Goal: Information Seeking & Learning: Learn about a topic

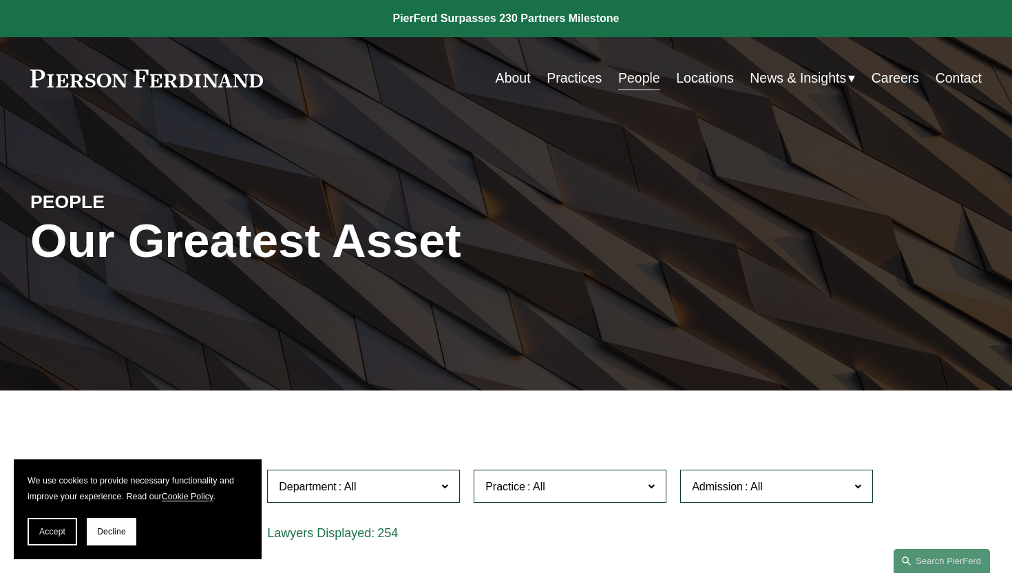
click at [416, 471] on label "Department" at bounding box center [363, 487] width 193 height 34
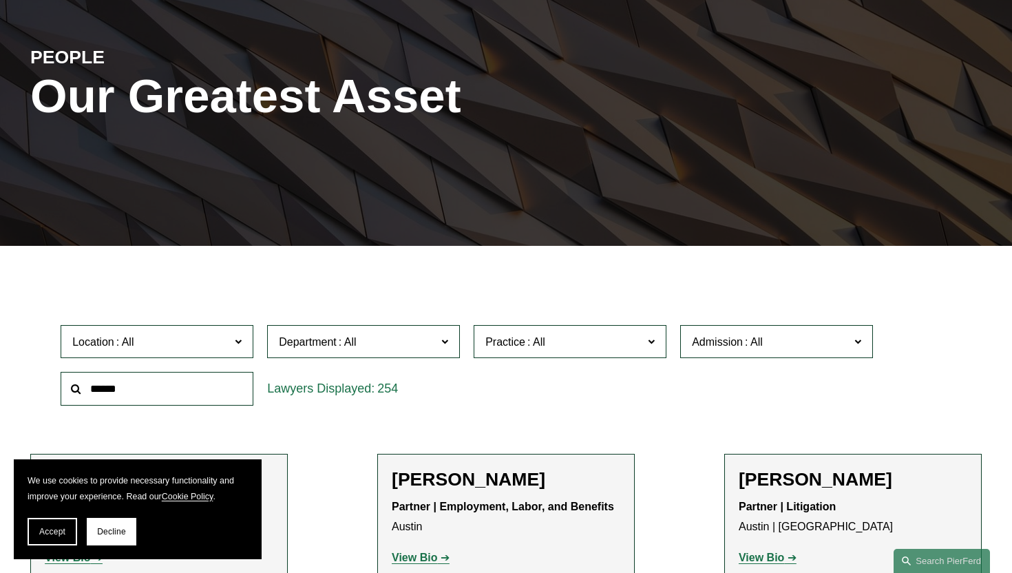
scroll to position [149, 0]
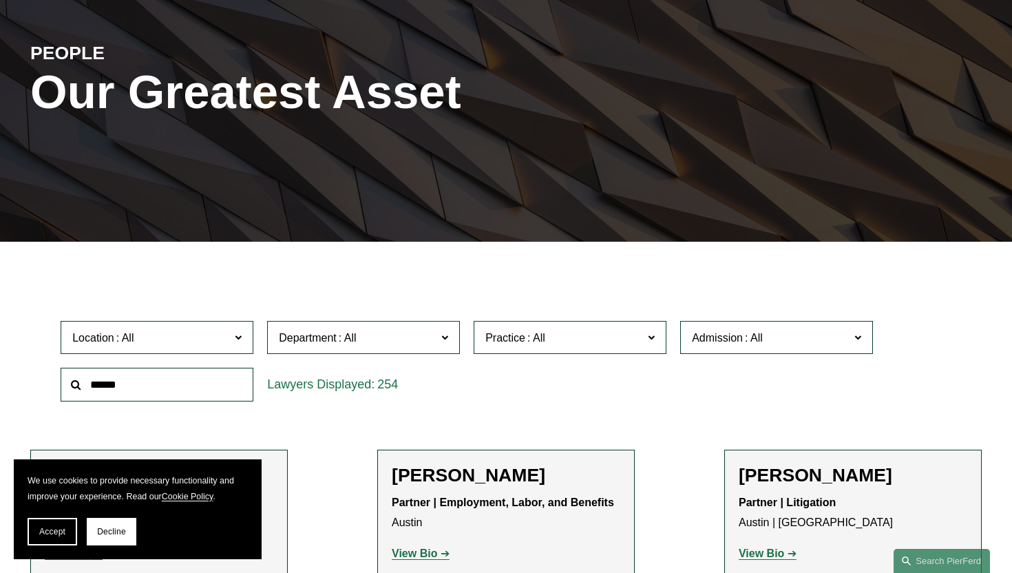
click at [0, 0] on link "Litigation" at bounding box center [0, 0] width 0 height 0
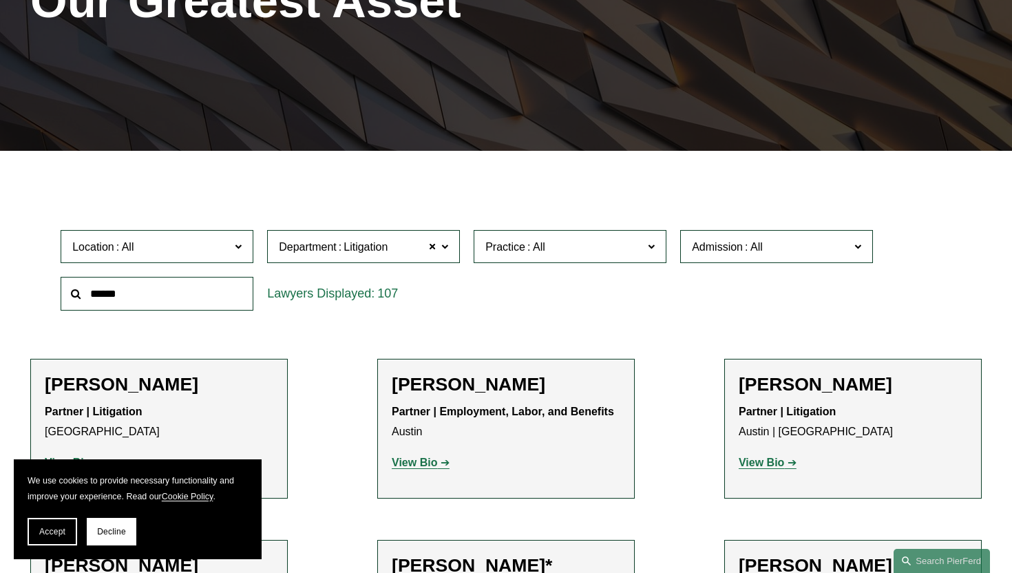
scroll to position [249, 0]
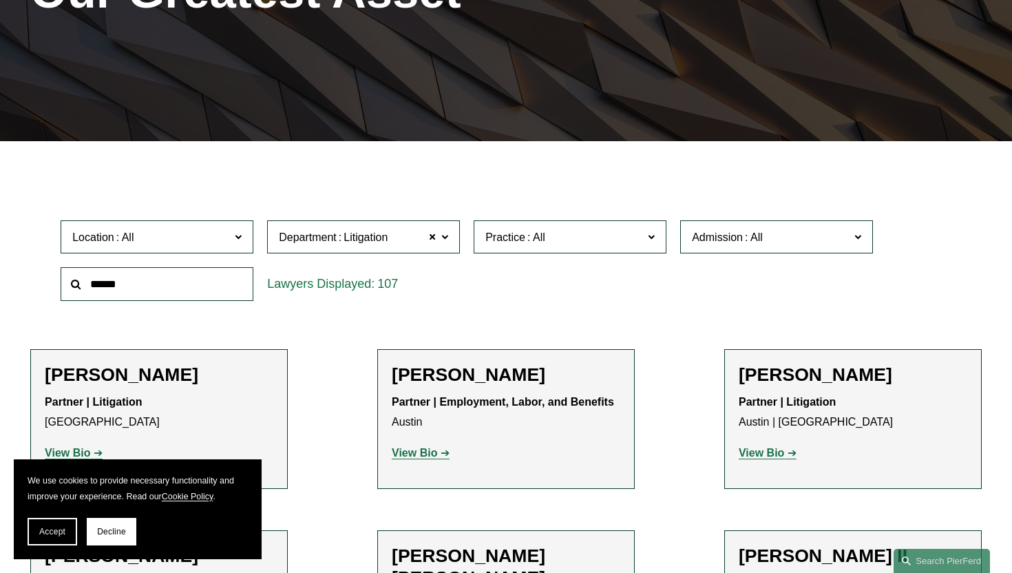
click at [207, 229] on span "Location" at bounding box center [151, 237] width 158 height 19
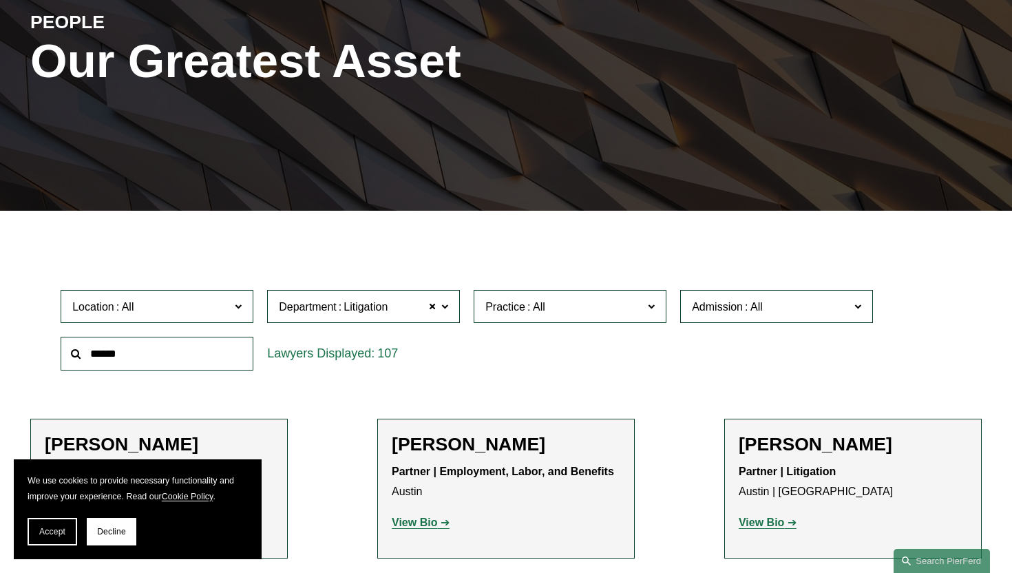
scroll to position [192, 0]
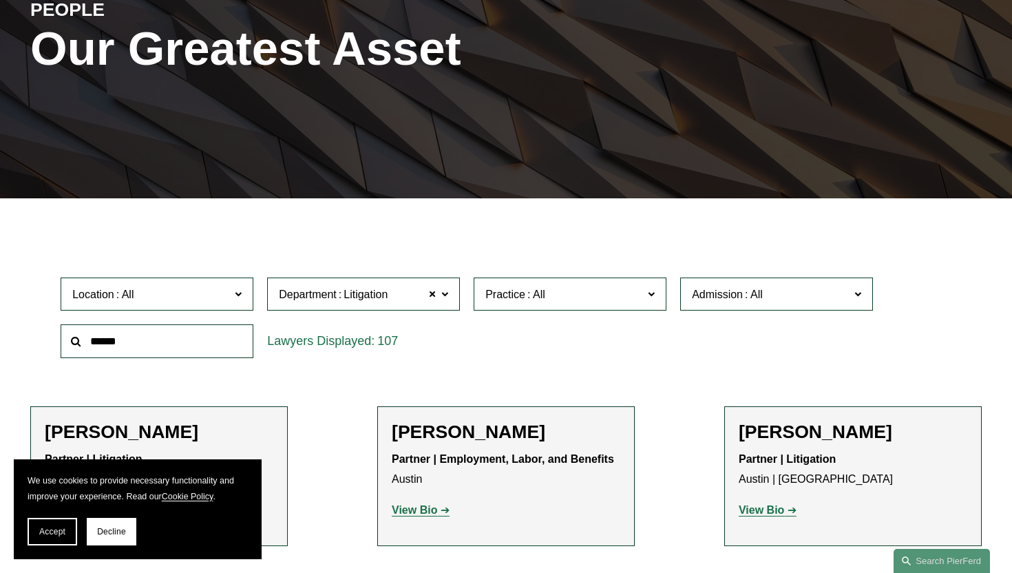
click at [560, 302] on span "Practice" at bounding box center [564, 294] width 158 height 19
click at [748, 298] on span at bounding box center [754, 294] width 22 height 12
click at [609, 288] on span "Practice" at bounding box center [564, 294] width 158 height 19
click at [203, 291] on span "Location" at bounding box center [151, 294] width 158 height 19
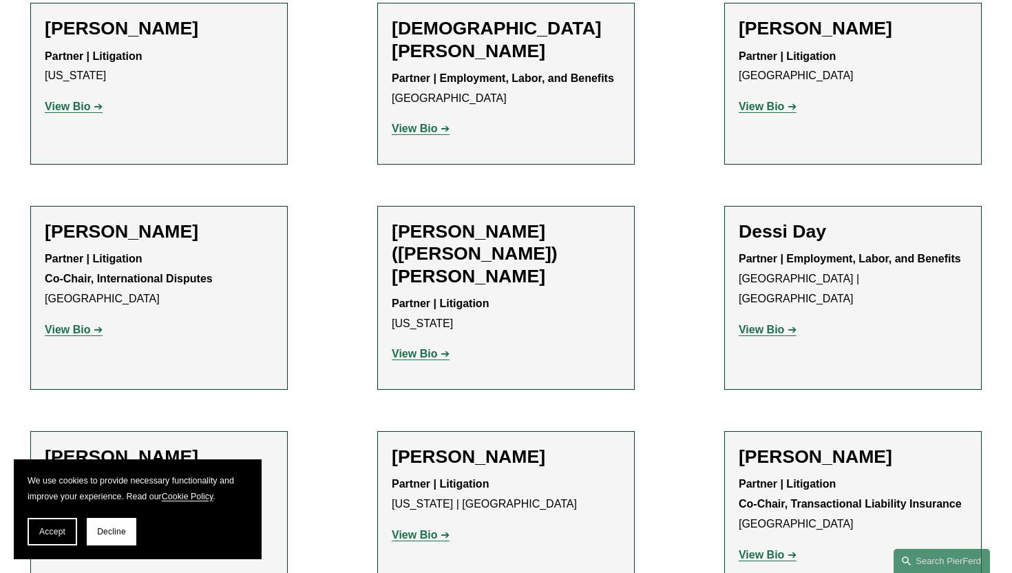
scroll to position [1764, 0]
click at [94, 323] on link "View Bio" at bounding box center [74, 329] width 58 height 12
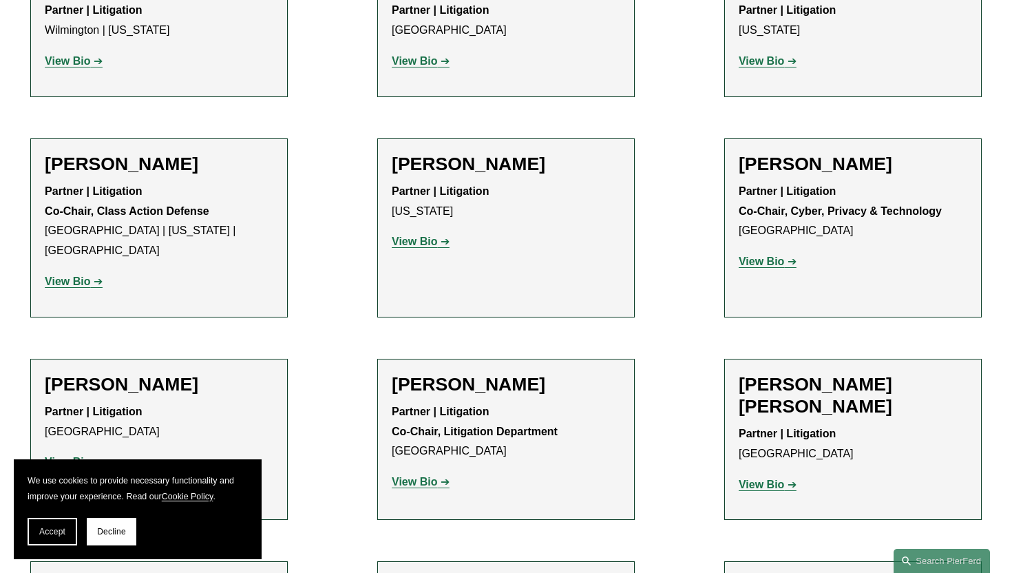
scroll to position [5134, 0]
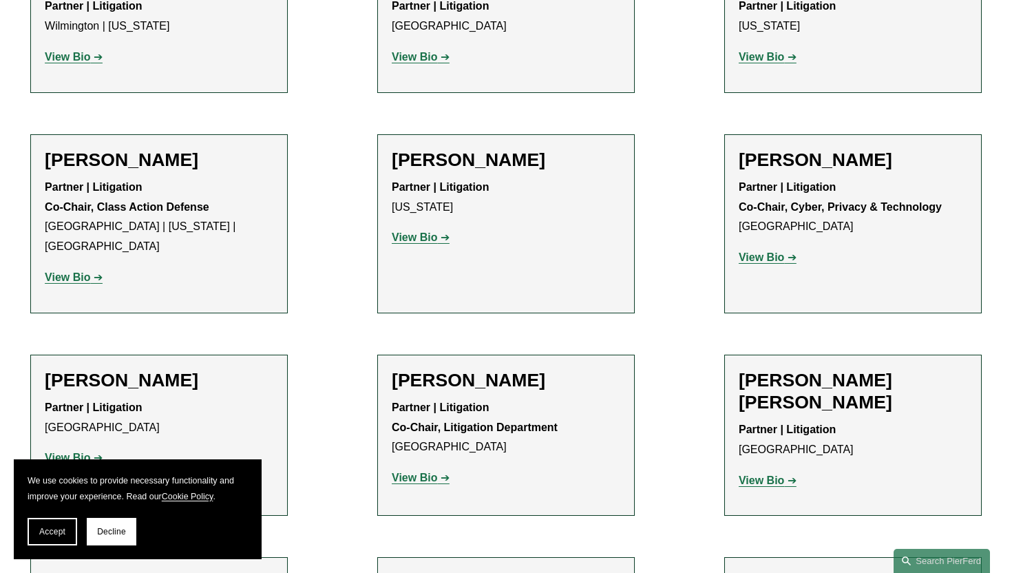
click at [434, 472] on strong "View Bio" at bounding box center [414, 478] width 45 height 12
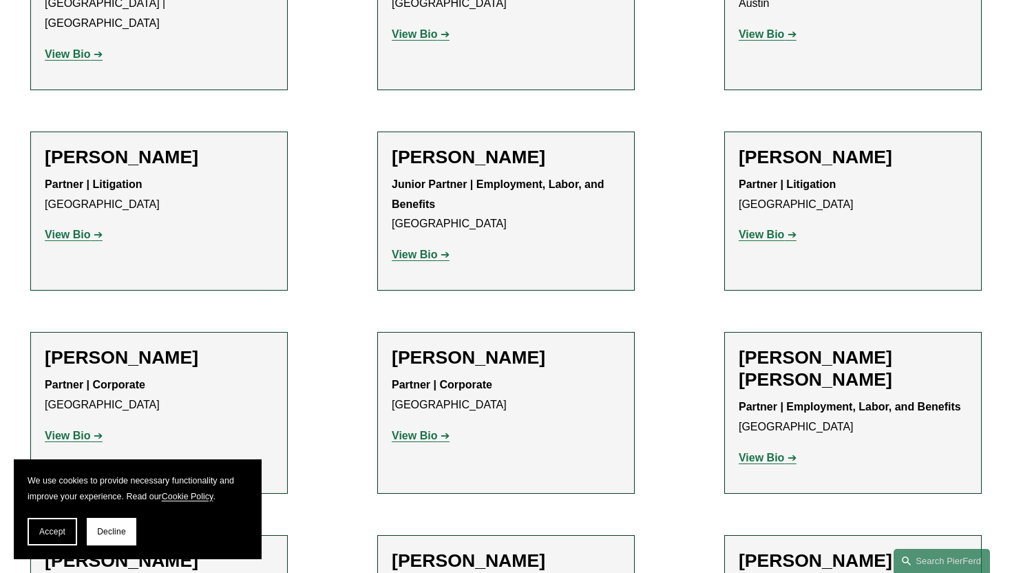
scroll to position [1474, 0]
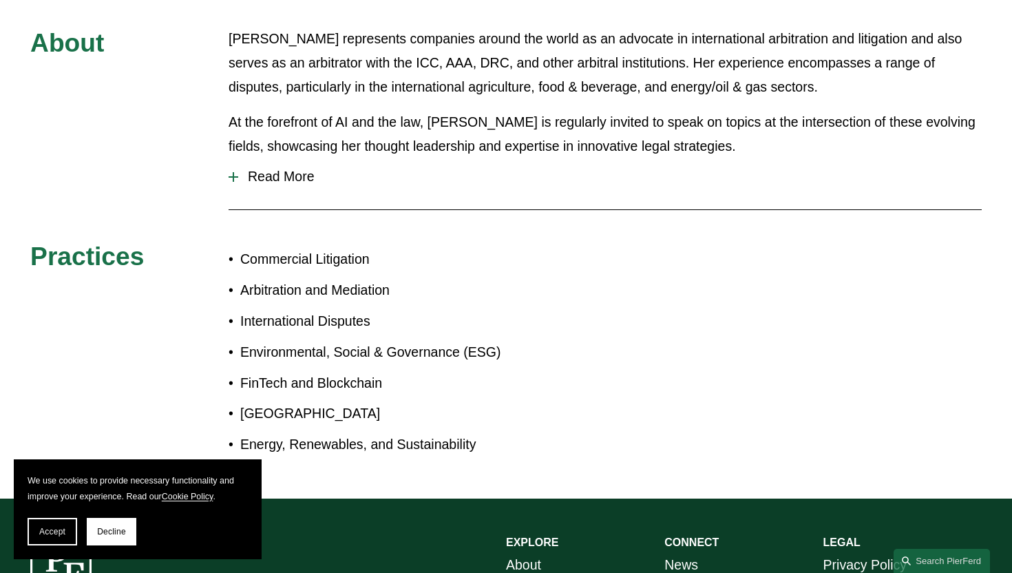
scroll to position [622, 0]
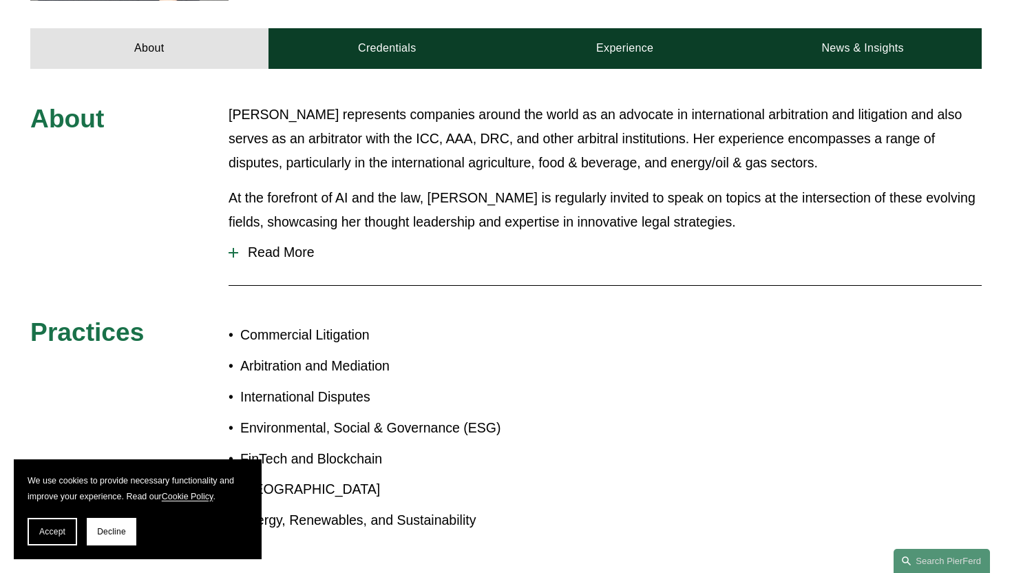
click at [293, 244] on span "Read More" at bounding box center [610, 252] width 744 height 16
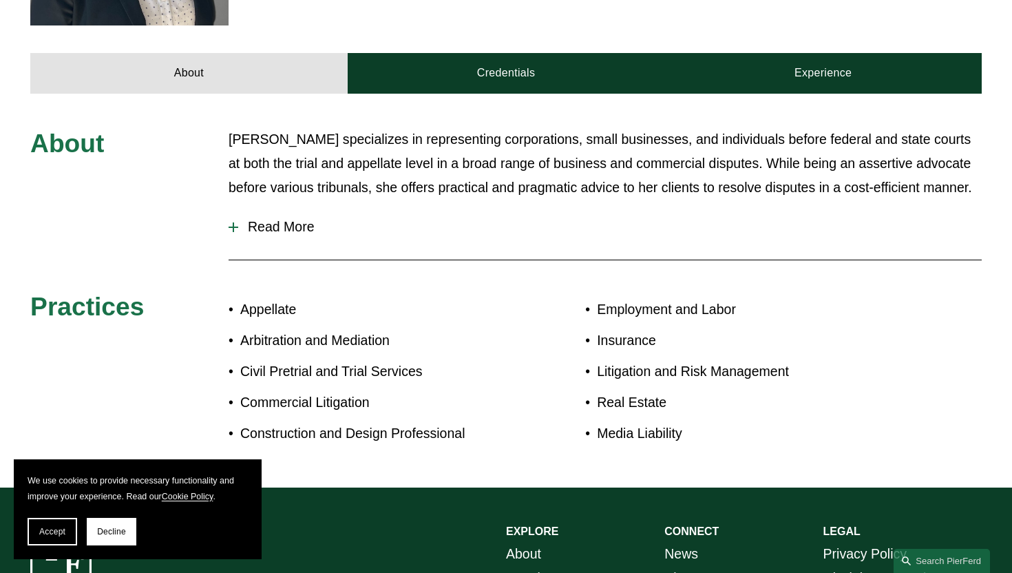
scroll to position [598, 0]
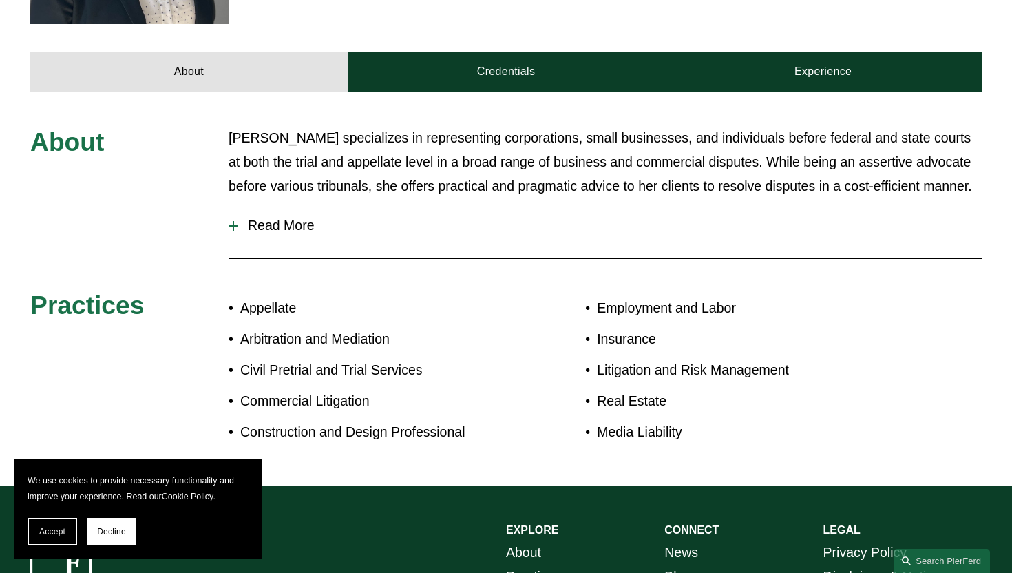
click at [306, 207] on button "Read More" at bounding box center [605, 225] width 753 height 36
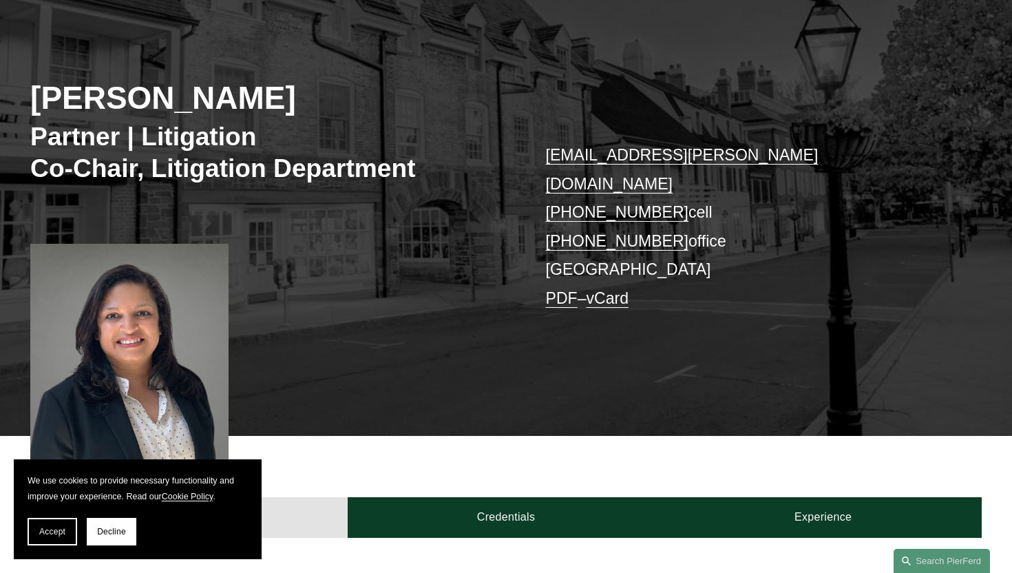
scroll to position [0, 0]
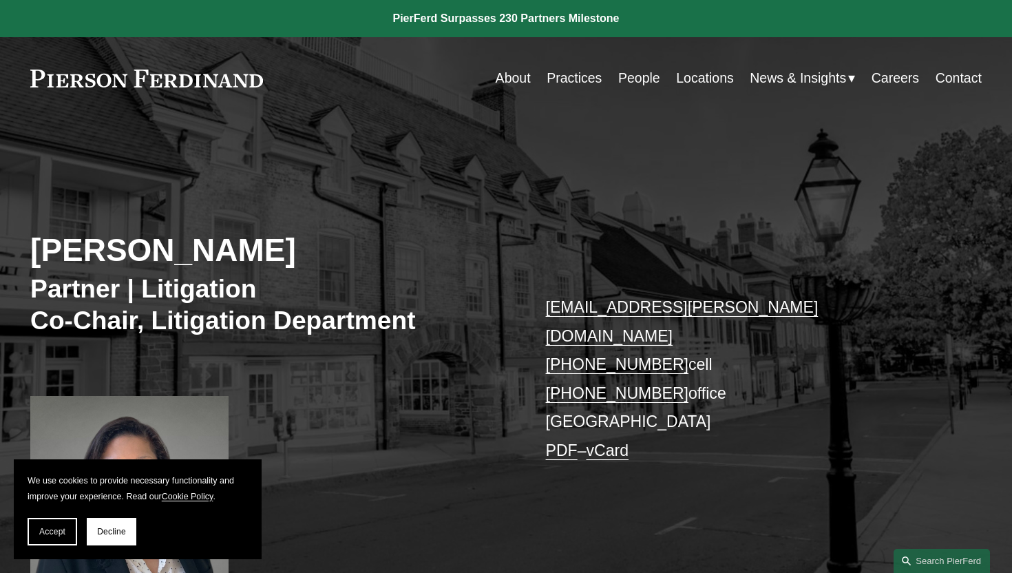
click at [939, 76] on link "Contact" at bounding box center [959, 78] width 46 height 27
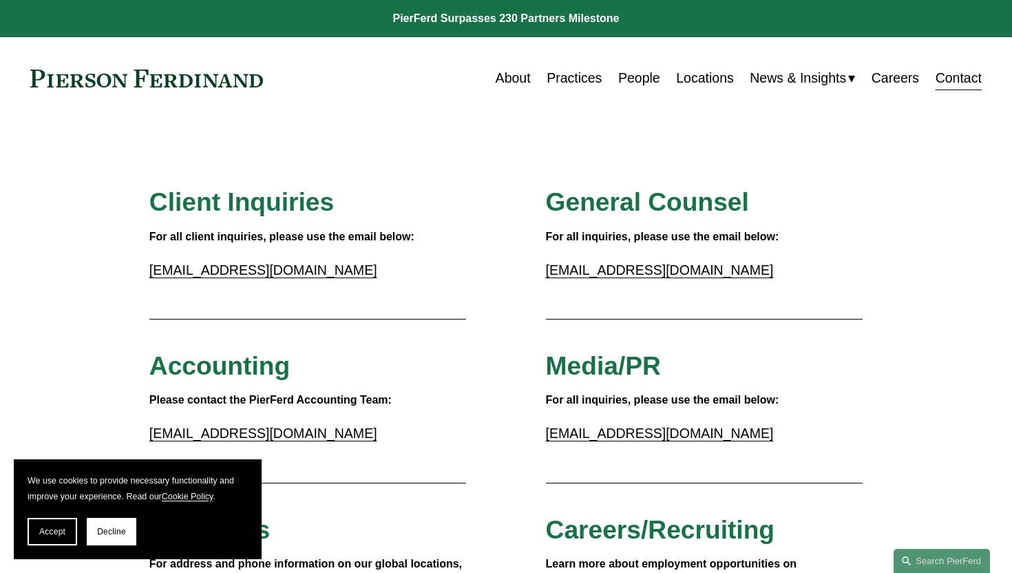
click at [499, 77] on link "About" at bounding box center [513, 78] width 35 height 27
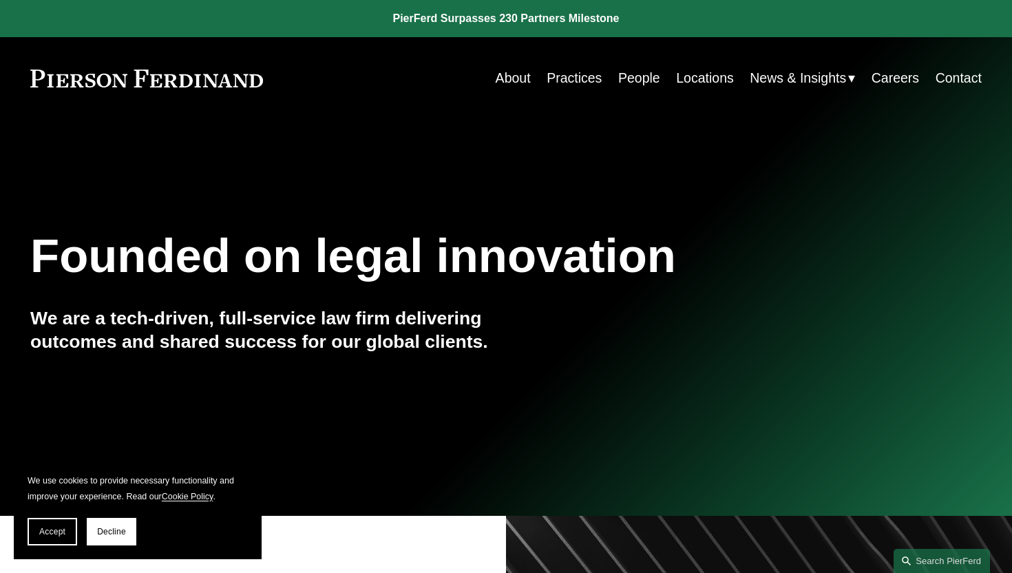
click at [423, 291] on div "Founded on legal innovation We are a tech-driven, full-service law firm deliver…" at bounding box center [506, 317] width 1012 height 184
click at [963, 77] on link "Contact" at bounding box center [959, 78] width 46 height 27
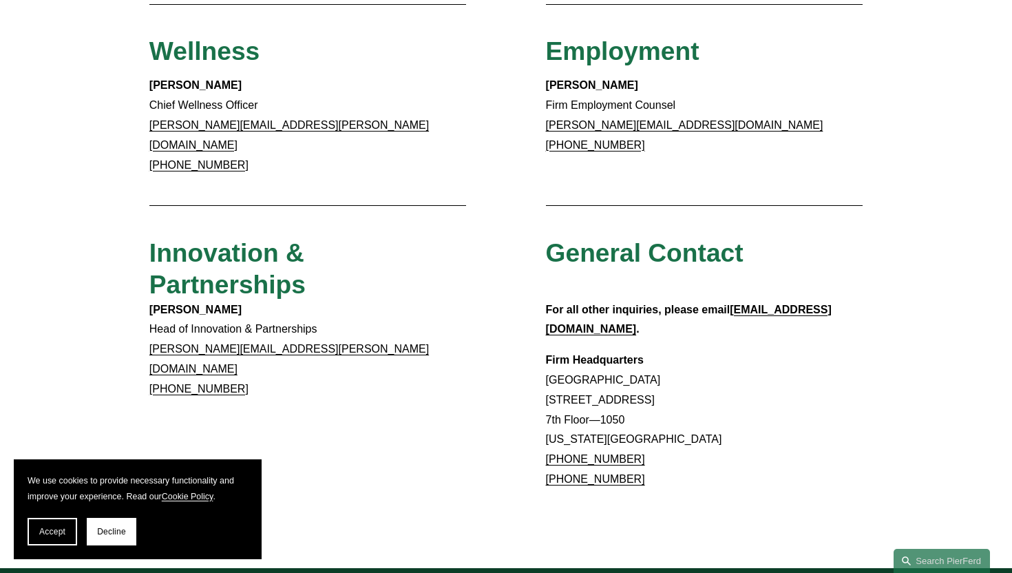
scroll to position [1088, 0]
